Goal: Information Seeking & Learning: Learn about a topic

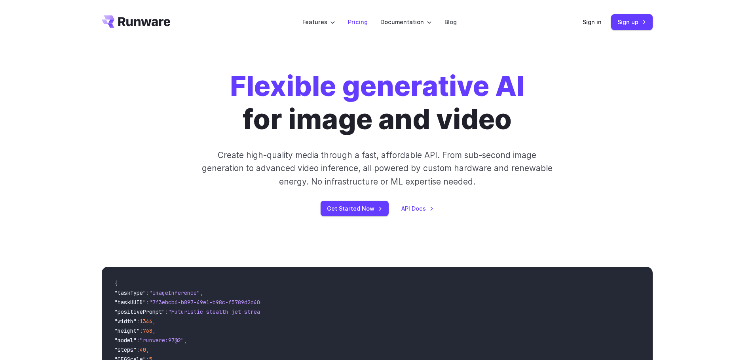
click at [360, 18] on link "Pricing" at bounding box center [358, 21] width 20 height 9
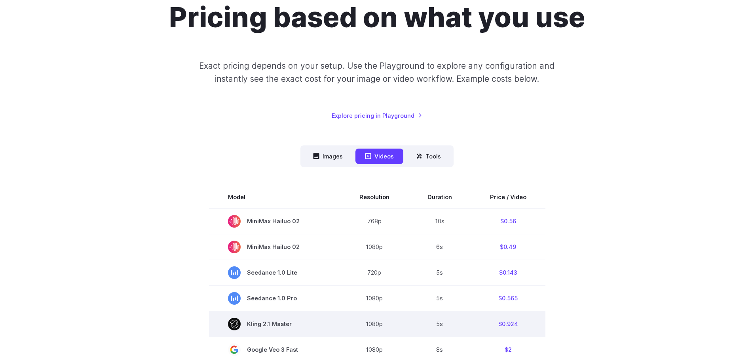
scroll to position [198, 0]
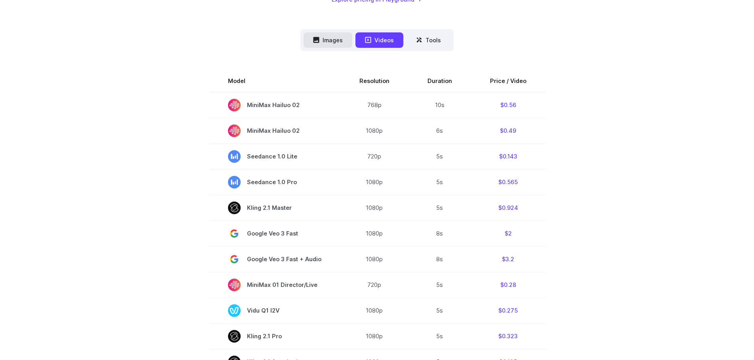
click at [324, 44] on button "Images" at bounding box center [327, 39] width 49 height 15
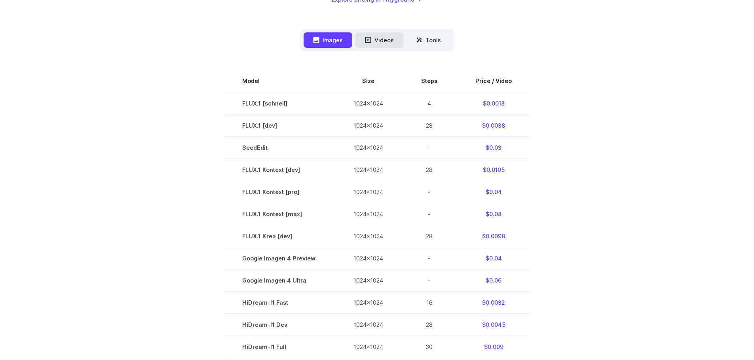
click at [380, 44] on button "Videos" at bounding box center [379, 39] width 48 height 15
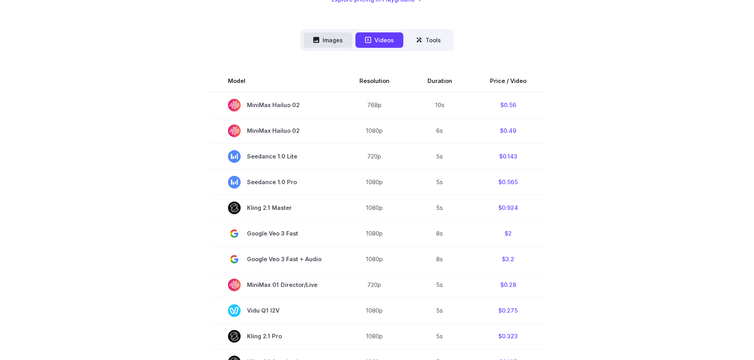
click at [314, 38] on icon at bounding box center [316, 40] width 6 height 6
click at [326, 41] on button "Images" at bounding box center [327, 39] width 49 height 15
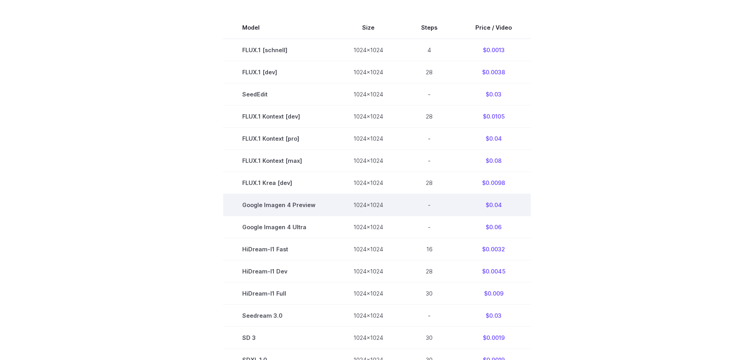
scroll to position [237, 0]
